Goal: Use online tool/utility: Utilize a website feature to perform a specific function

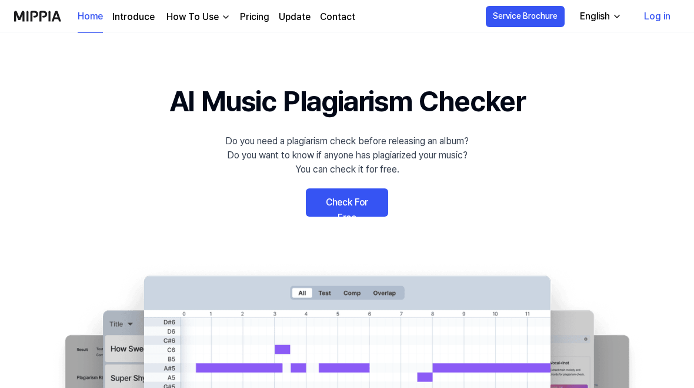
click at [361, 200] on link "Check For Free" at bounding box center [347, 202] width 82 height 28
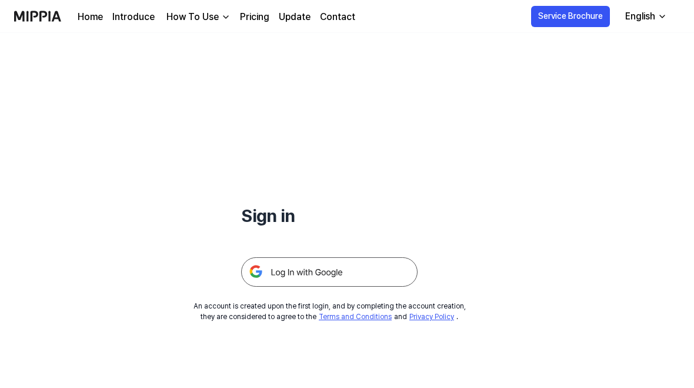
click at [408, 269] on img at bounding box center [329, 271] width 176 height 29
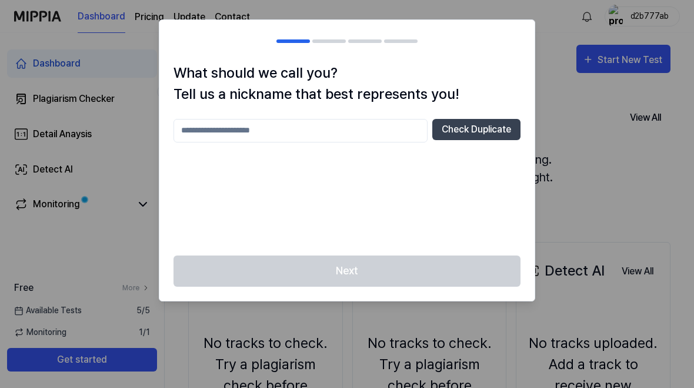
click at [391, 125] on input "text" at bounding box center [301, 131] width 254 height 24
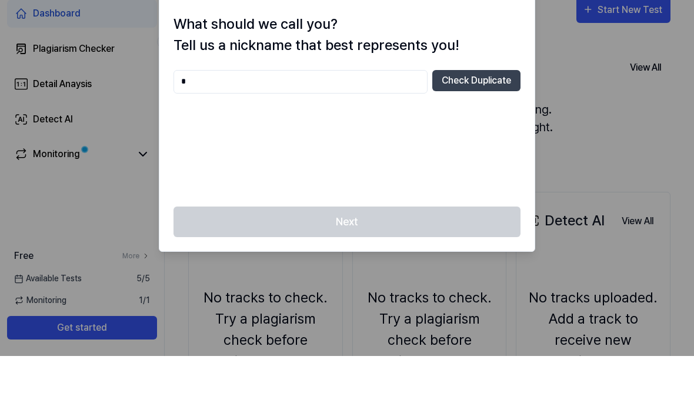
type input "*"
click at [489, 120] on button "Check Duplicate" at bounding box center [476, 130] width 88 height 21
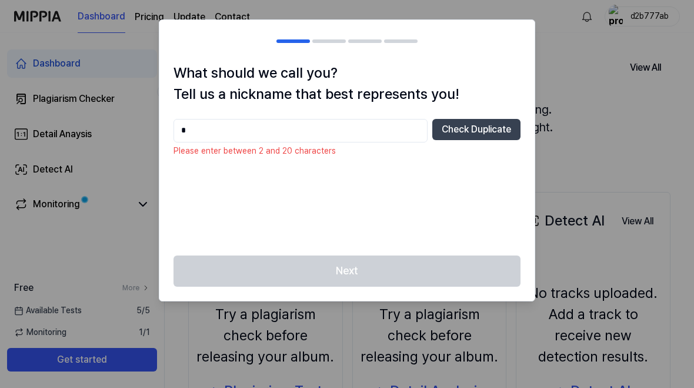
click at [377, 127] on input "*" at bounding box center [301, 131] width 254 height 24
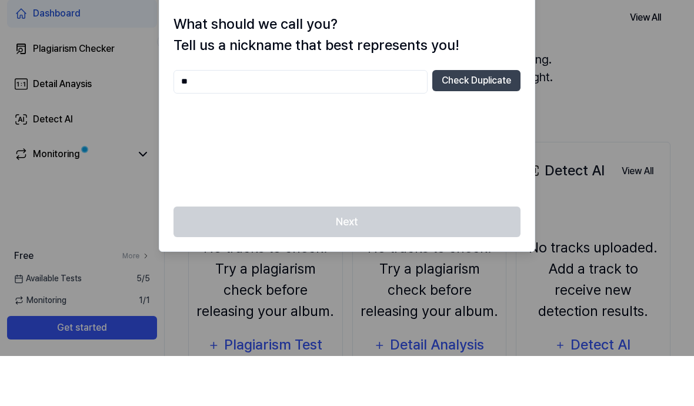
click at [481, 120] on button "Check Duplicate" at bounding box center [476, 130] width 88 height 21
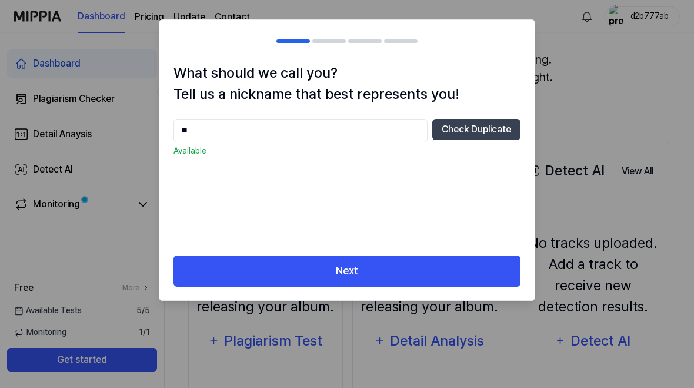
click at [206, 132] on input "**" at bounding box center [301, 131] width 254 height 24
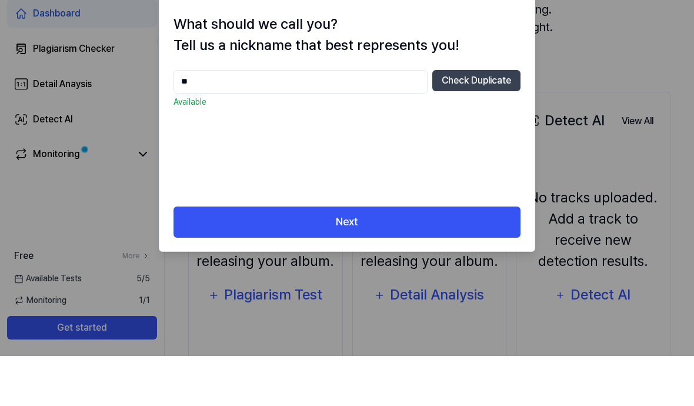
type input "*"
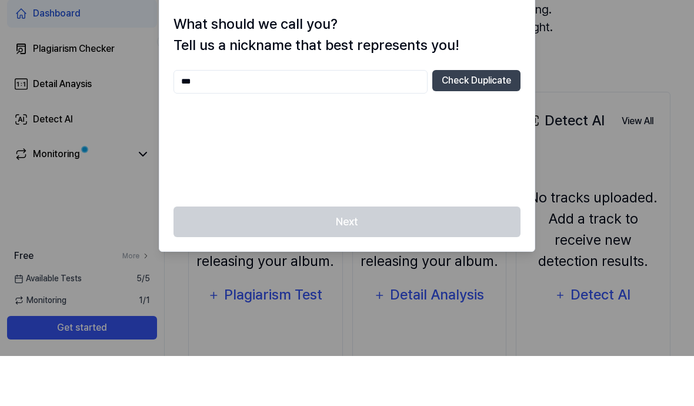
type input "***"
click at [499, 120] on button "Check Duplicate" at bounding box center [476, 130] width 88 height 21
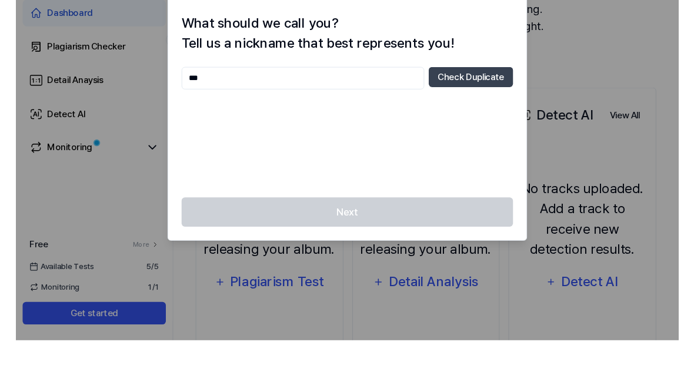
scroll to position [146, 0]
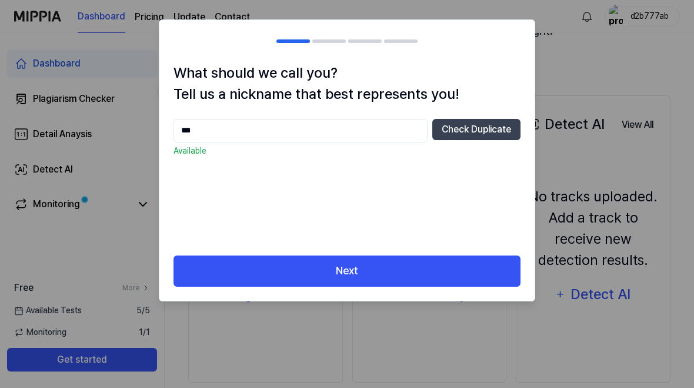
click at [405, 258] on button "Next" at bounding box center [347, 270] width 347 height 31
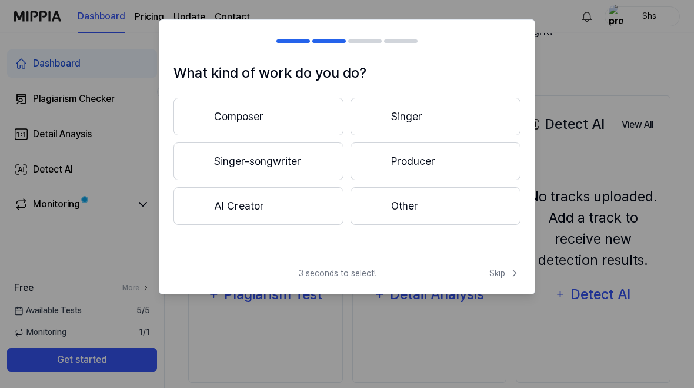
click at [508, 274] on span "Skip" at bounding box center [504, 273] width 31 height 12
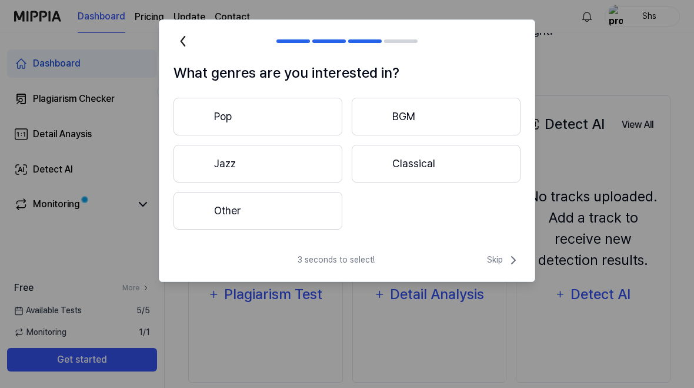
click at [507, 255] on icon at bounding box center [513, 260] width 14 height 14
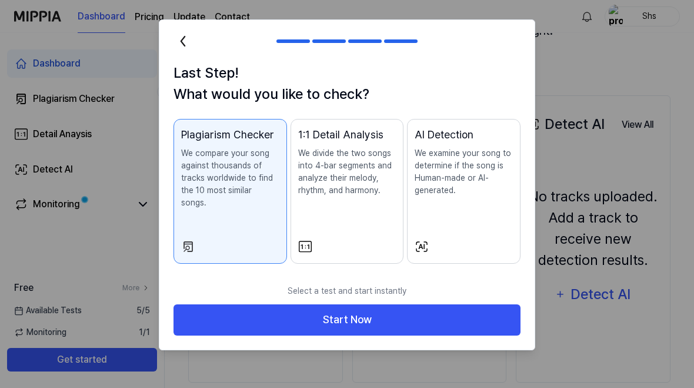
click at [188, 45] on icon at bounding box center [183, 41] width 19 height 19
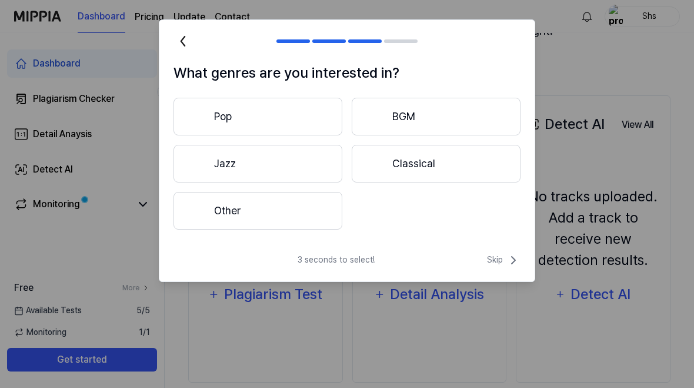
click at [188, 44] on icon at bounding box center [183, 41] width 19 height 19
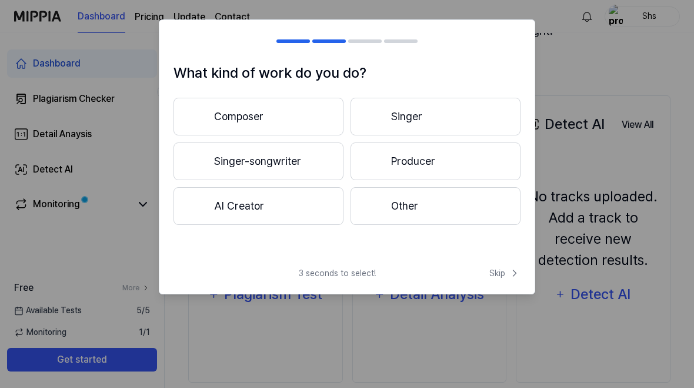
click at [181, 47] on div at bounding box center [181, 41] width 14 height 14
click at [502, 270] on span "Skip" at bounding box center [504, 273] width 31 height 12
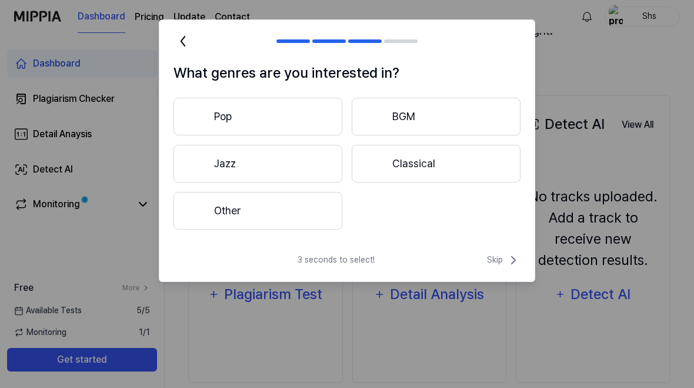
click at [502, 269] on div "3 seconds to select! Skip" at bounding box center [346, 267] width 375 height 28
click at [495, 266] on span "Skip" at bounding box center [504, 260] width 34 height 14
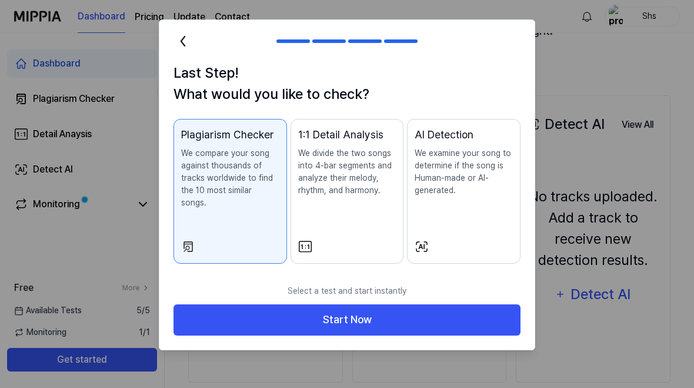
click at [501, 278] on p "Select a test and start instantly" at bounding box center [347, 291] width 347 height 26
click at [501, 304] on button "Start Now" at bounding box center [347, 319] width 347 height 31
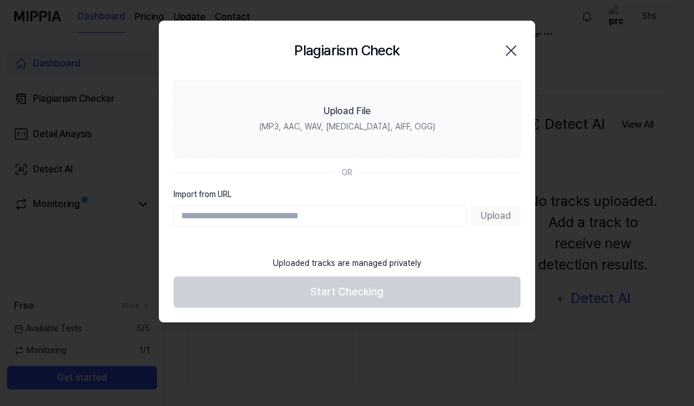
click at [455, 98] on label "Upload File (MP3, AAC, WAV, [MEDICAL_DATA], AIFF, OGG)" at bounding box center [347, 118] width 347 height 77
click at [0, 0] on input "Upload File (MP3, AAC, WAV, [MEDICAL_DATA], AIFF, OGG)" at bounding box center [0, 0] width 0 height 0
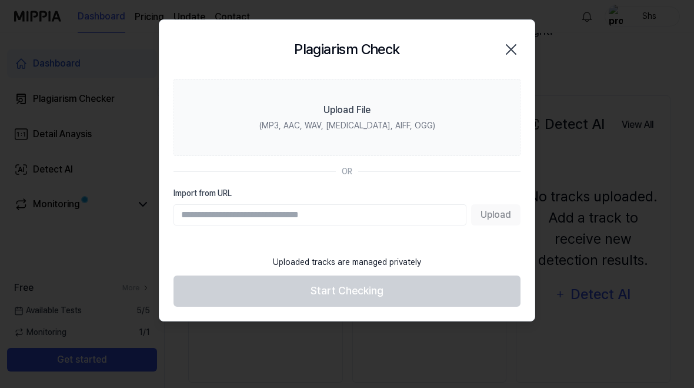
scroll to position [165, 0]
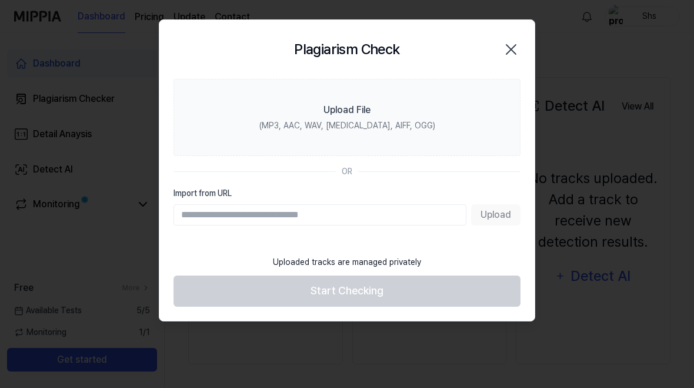
click at [464, 109] on label "Upload File (MP3, AAC, WAV, [MEDICAL_DATA], AIFF, OGG)" at bounding box center [347, 117] width 347 height 77
click at [0, 0] on input "Upload File (MP3, AAC, WAV, [MEDICAL_DATA], AIFF, OGG)" at bounding box center [0, 0] width 0 height 0
click at [504, 44] on icon "button" at bounding box center [511, 49] width 19 height 19
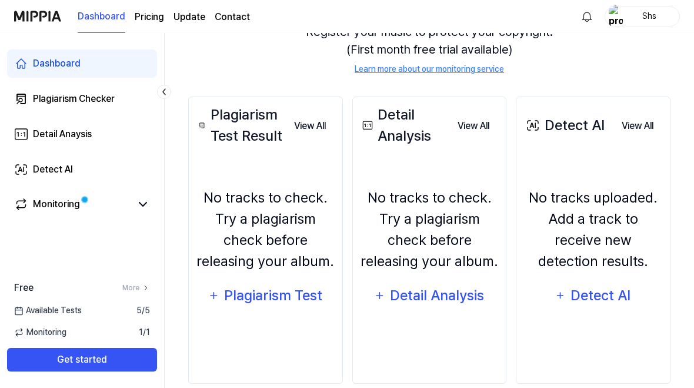
scroll to position [145, 0]
click at [231, 295] on div "Plagiarism Test" at bounding box center [274, 296] width 100 height 22
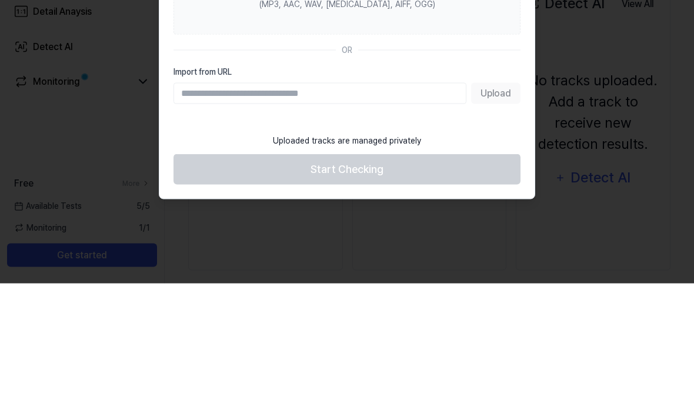
scroll to position [155, 0]
